Goal: Task Accomplishment & Management: Manage account settings

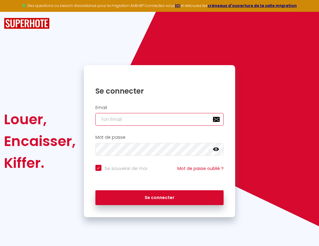
type input "s"
checkbox input "true"
type input "su"
checkbox input "true"
type input "sup"
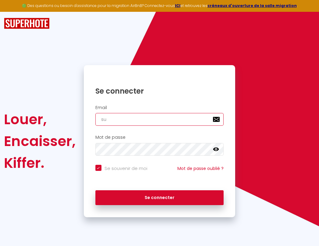
checkbox input "true"
type input "supe"
checkbox input "true"
type input "super"
checkbox input "true"
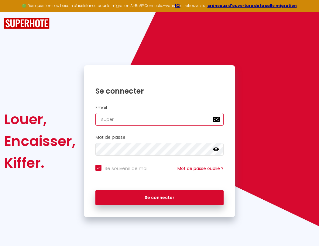
type input "superb"
checkbox input "true"
type input "superbo"
checkbox input "true"
type input "s"
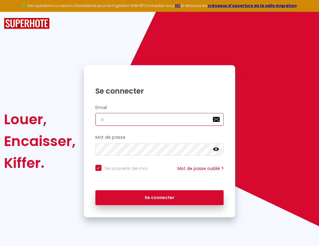
checkbox input "true"
type input "superbor"
checkbox input "true"
type input "su"
checkbox input "true"
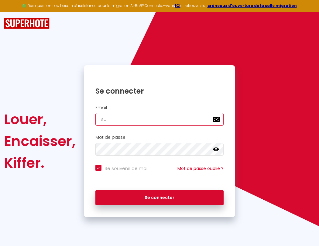
type input "superbord"
checkbox input "true"
type input "sup"
checkbox input "true"
type input "supe"
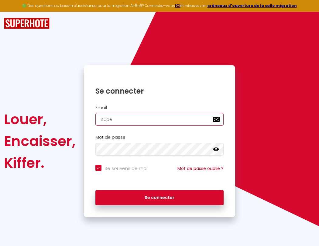
checkbox input "true"
type input "super"
checkbox input "true"
type input "superb"
checkbox input "true"
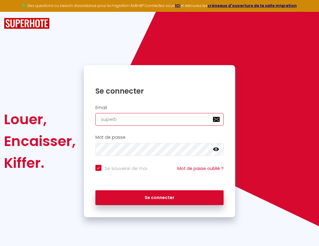
type input "superbo"
checkbox input "true"
type input "s"
checkbox input "true"
type input "superbor"
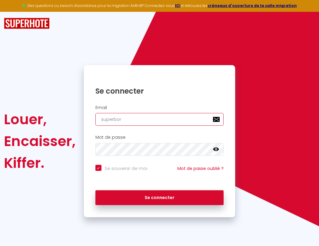
checkbox input "true"
type input "sup"
checkbox input "true"
type input "superbord"
checkbox input "true"
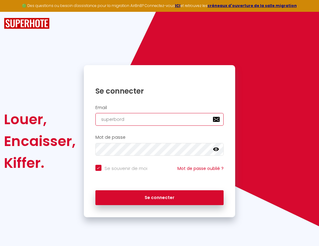
type input "supe"
checkbox input "true"
type input "superborde"
checkbox input "true"
type input "super"
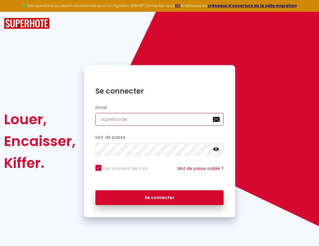
checkbox input "true"
type input "superbordea"
checkbox input "true"
type input "superb"
checkbox input "true"
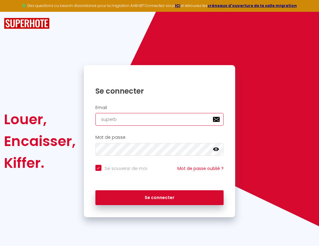
type input "superbordeaux@gmai"
checkbox input "true"
type input "superbordeau"
checkbox input "true"
type input "superbo"
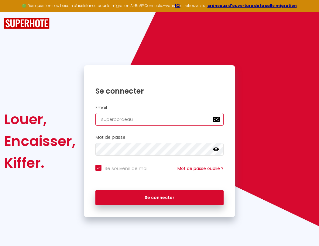
checkbox input "true"
type input "[EMAIL_ADDRESS]"
checkbox input "true"
